Goal: Submit feedback/report problem: Submit feedback/report problem

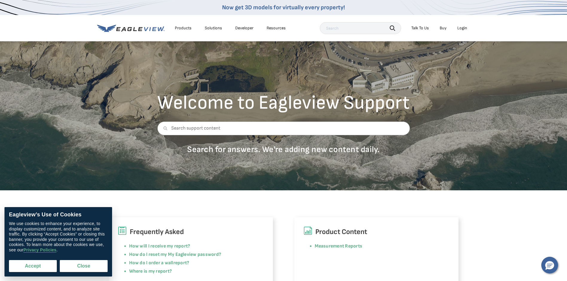
click at [36, 263] on button "Accept" at bounding box center [33, 266] width 48 height 12
checkbox input "true"
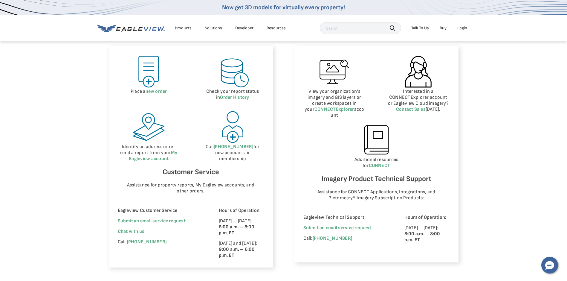
scroll to position [299, 0]
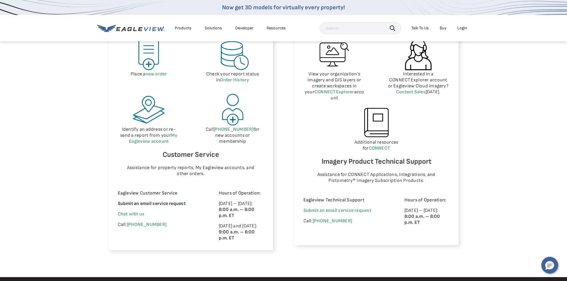
click at [163, 204] on link "Submit an email service request" at bounding box center [152, 204] width 68 height 6
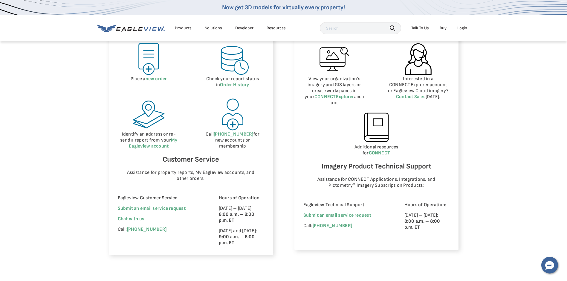
scroll to position [299, 0]
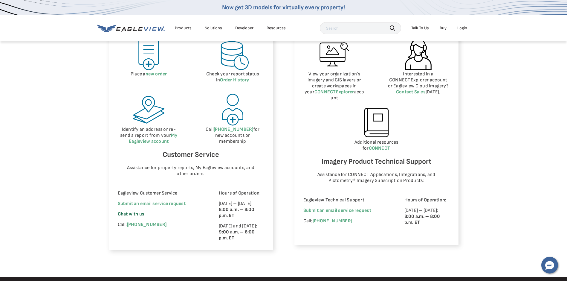
click at [143, 214] on span "Chat with us" at bounding box center [131, 214] width 27 height 6
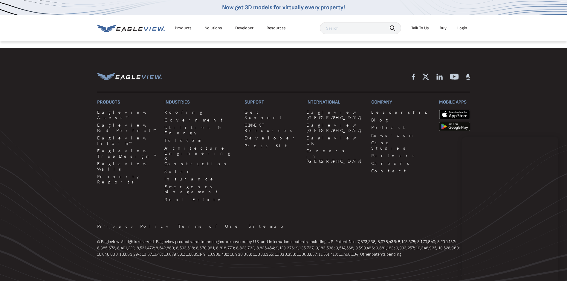
scroll to position [536, 0]
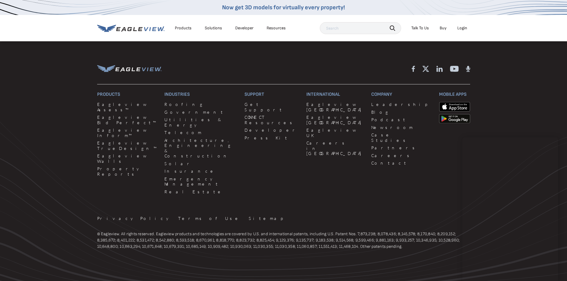
drag, startPoint x: 504, startPoint y: 280, endPoint x: 434, endPoint y: 241, distance: 79.8
click at [431, 240] on footer "Products Eagleview Assess™ Eagleview Bid Perfect™ Eagleview Inform™ Eagleview T…" at bounding box center [283, 168] width 567 height 256
